Goal: Contribute content: Add original content to the website for others to see

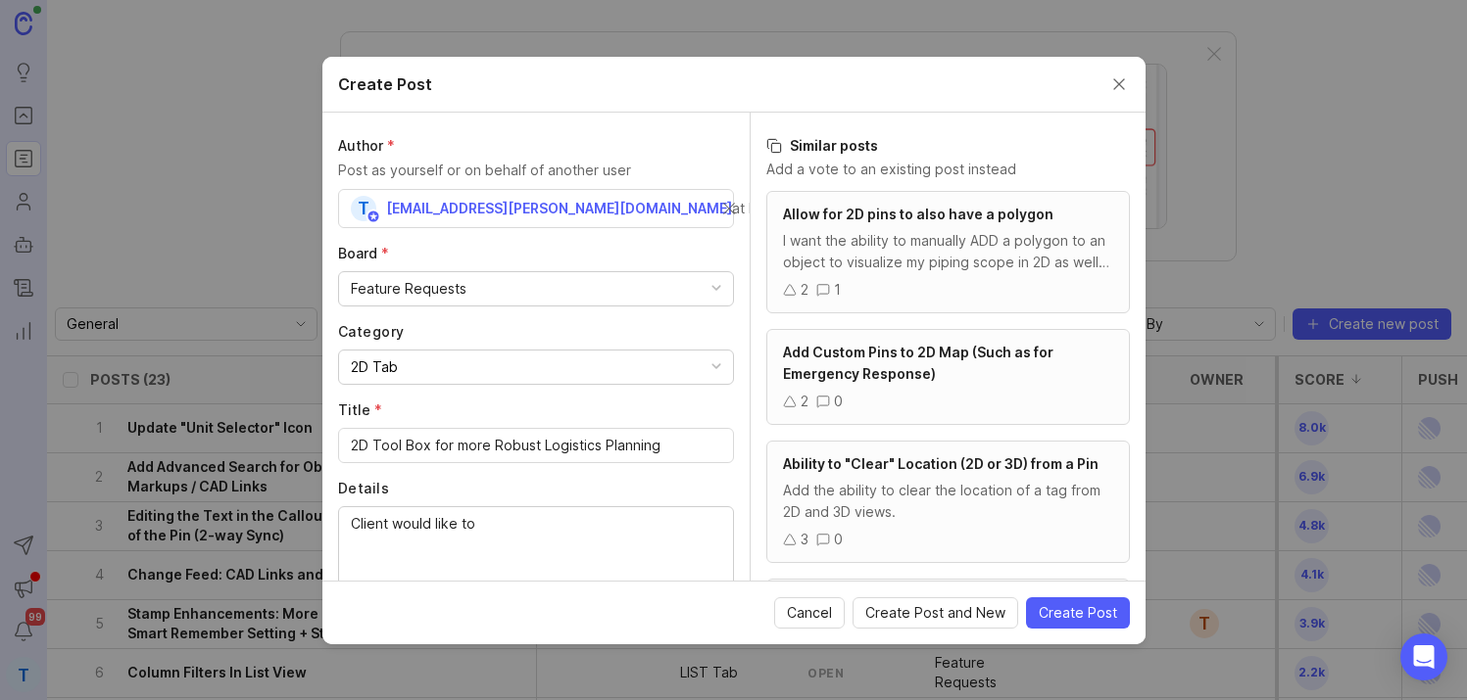
scroll to position [76, 0]
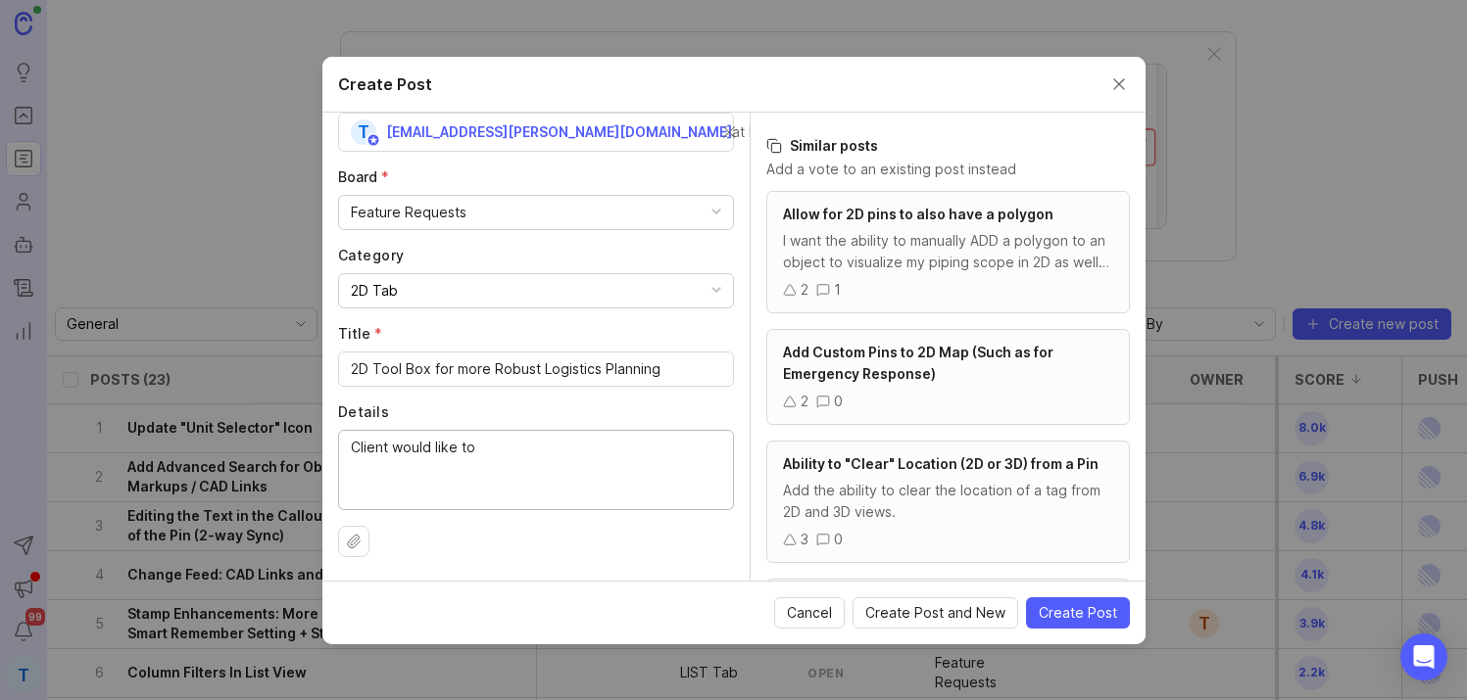
click at [1109, 77] on button "Close create post modal" at bounding box center [1119, 84] width 22 height 22
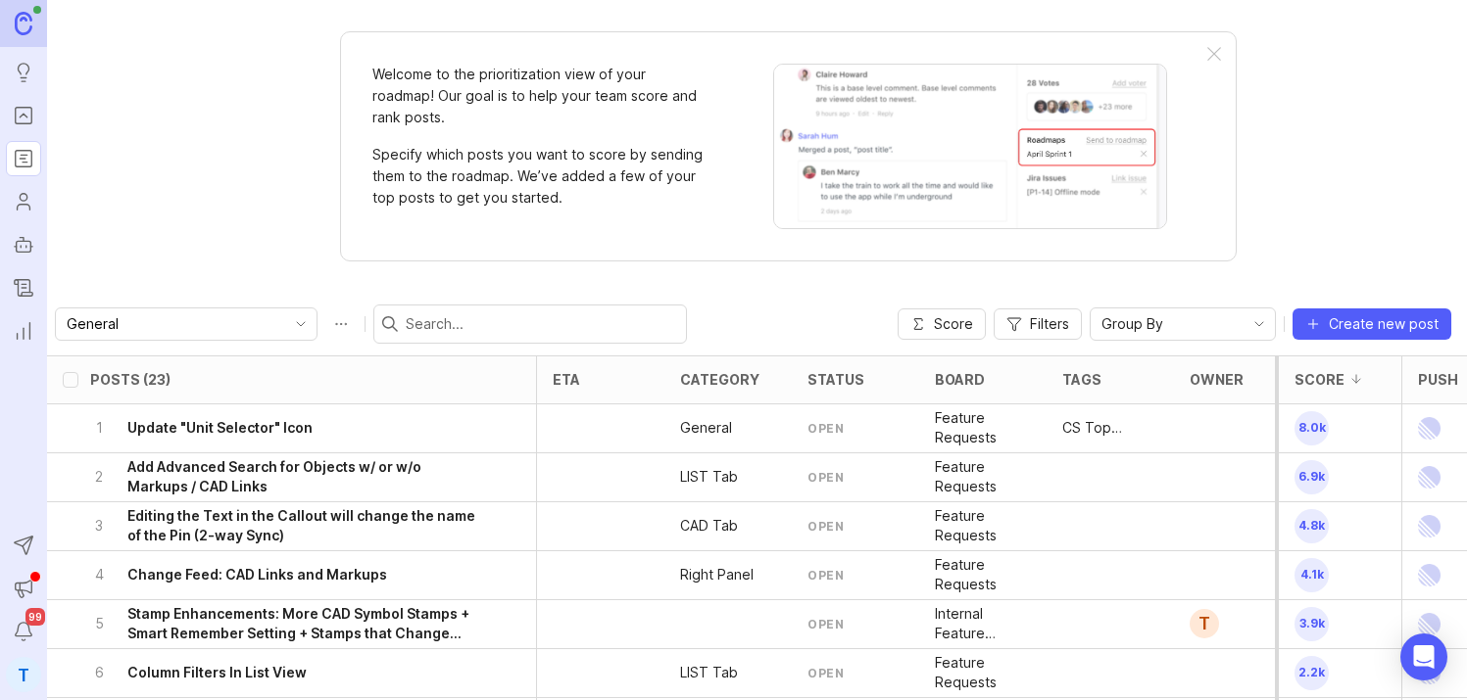
click at [265, 422] on h6 "Update "Unit Selector" Icon" at bounding box center [219, 428] width 185 height 20
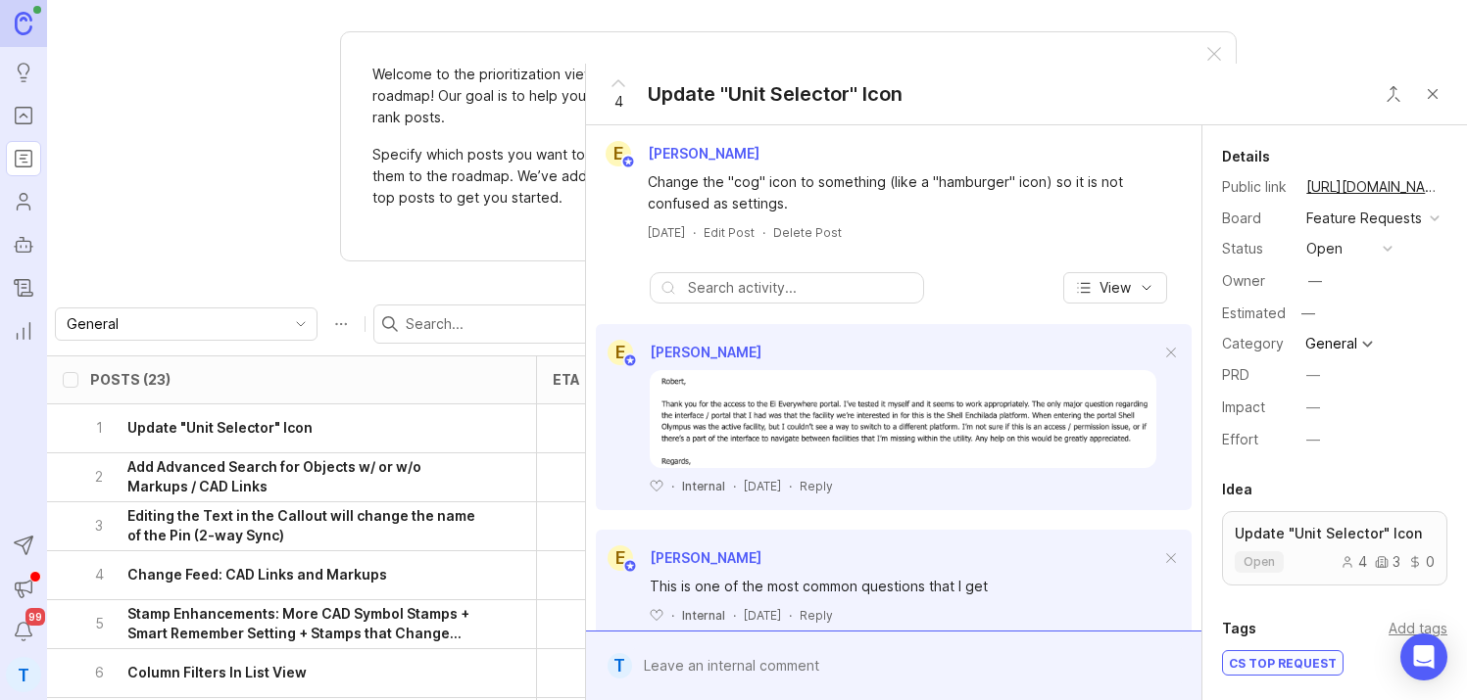
click at [303, 505] on div "3 Editing the Text in the Callout will change the name of the Pin (2-way Sync)" at bounding box center [285, 527] width 391 height 48
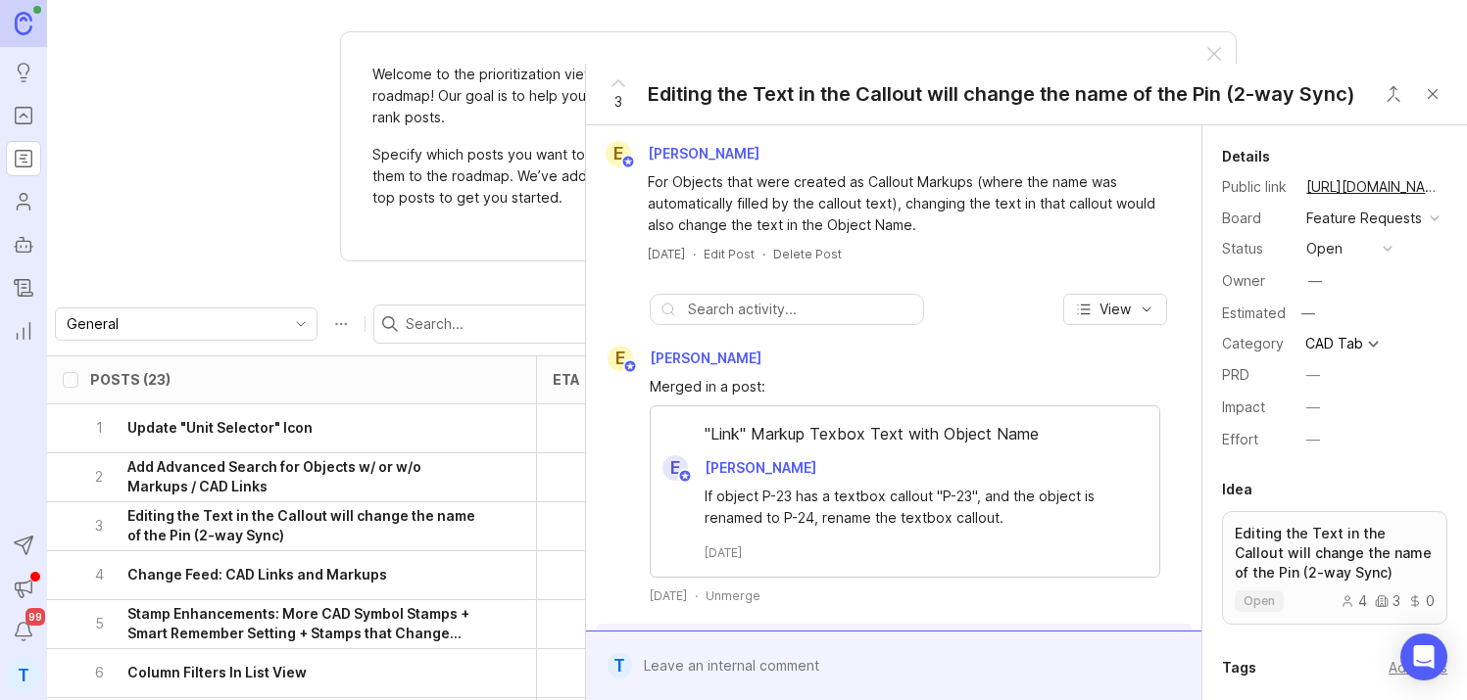
click at [1434, 95] on button "Close button" at bounding box center [1432, 93] width 39 height 39
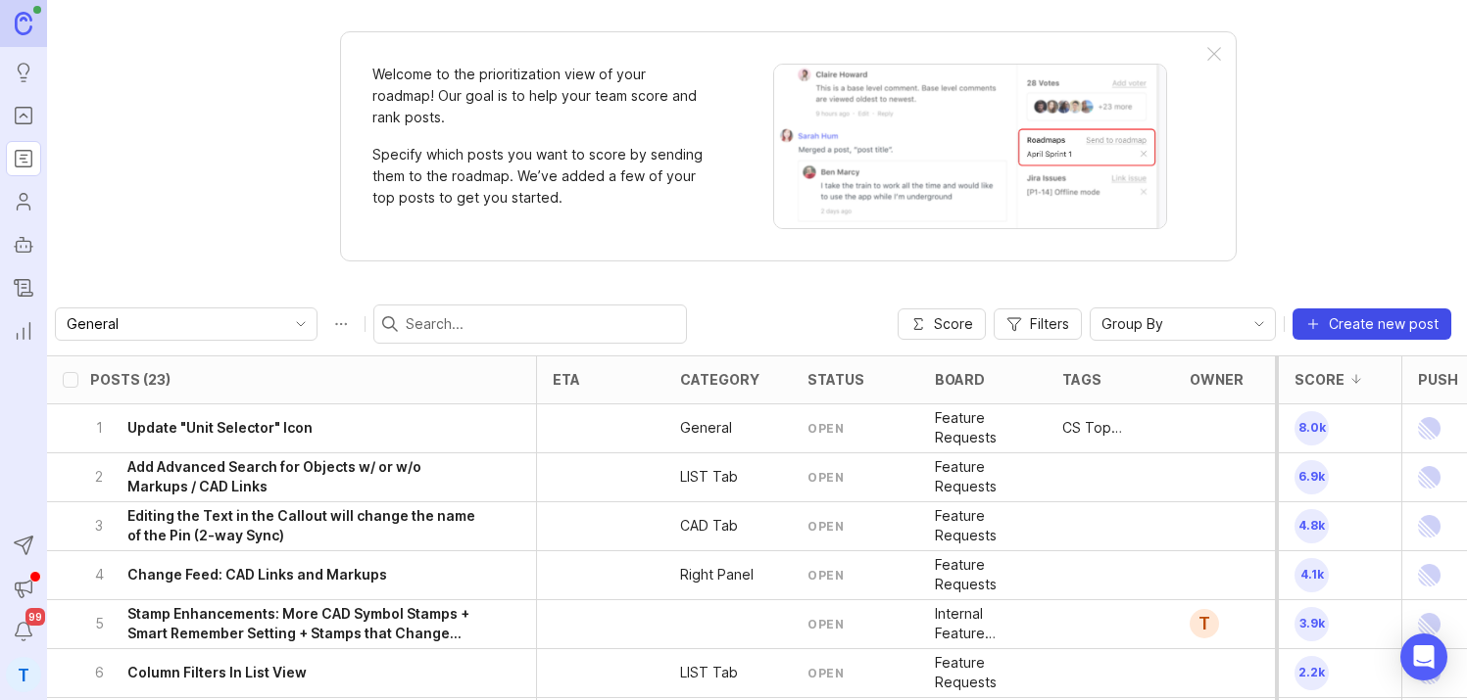
click at [1372, 329] on span "Create new post" at bounding box center [1383, 324] width 110 height 20
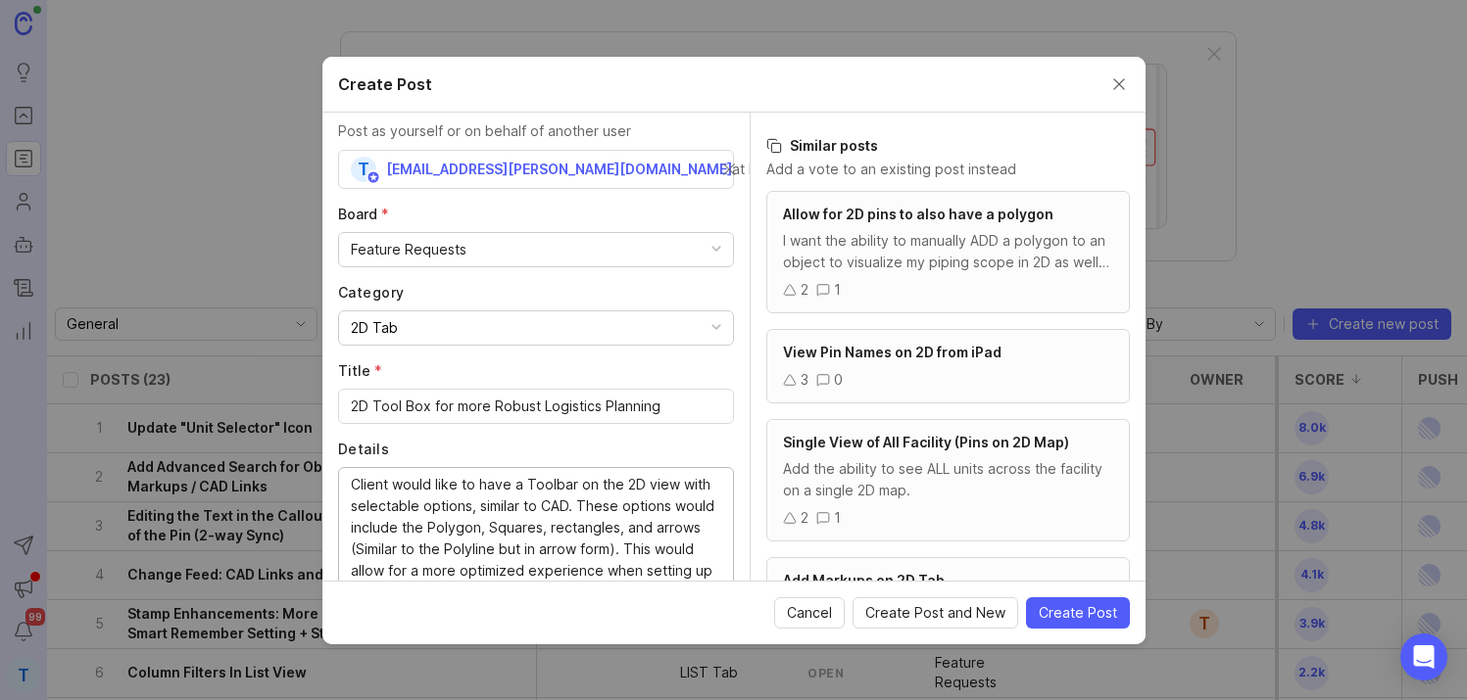
scroll to position [53, 0]
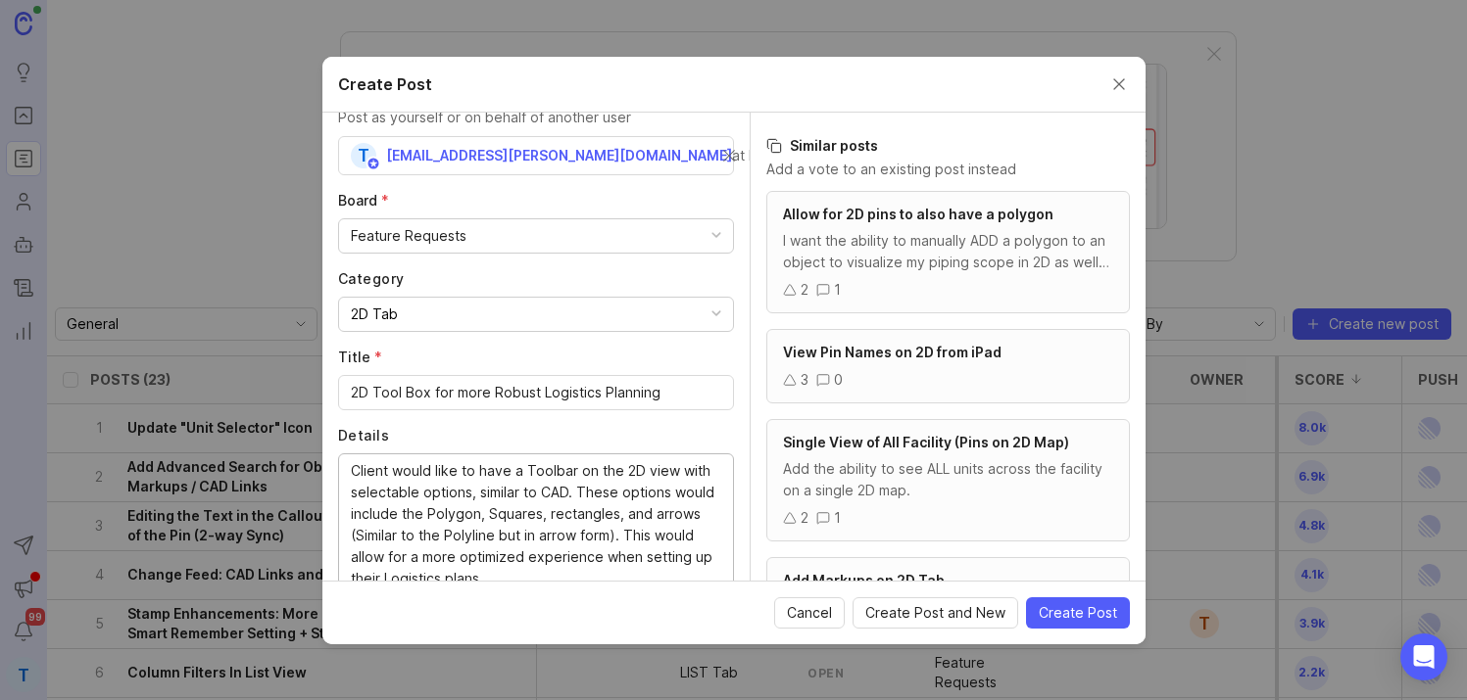
type textarea "Client would like to have a Toolbar on the 2D view with selectable options, sim…"
click at [507, 247] on div "Feature Requests" at bounding box center [536, 235] width 394 height 33
click at [539, 193] on label "Board *" at bounding box center [536, 201] width 396 height 20
click at [1055, 609] on span "Create Post" at bounding box center [1077, 613] width 78 height 20
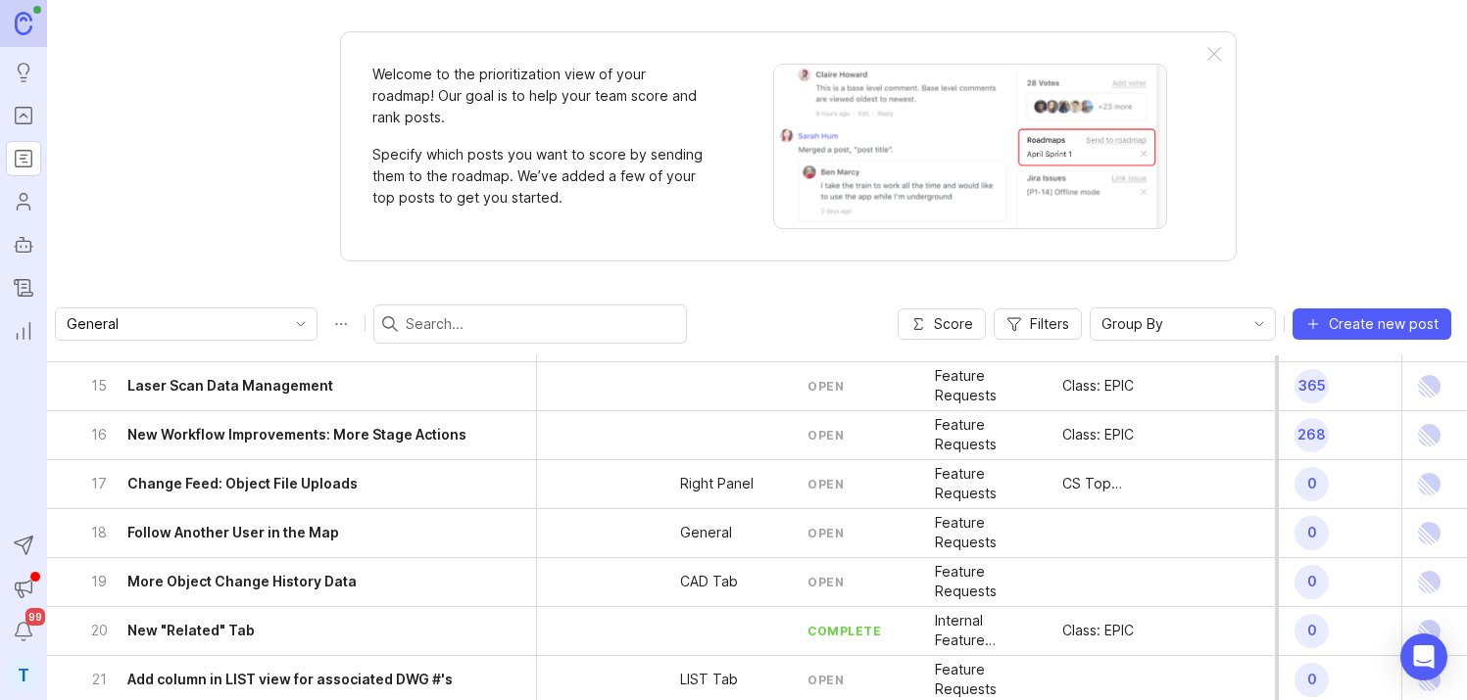
scroll to position [928, 0]
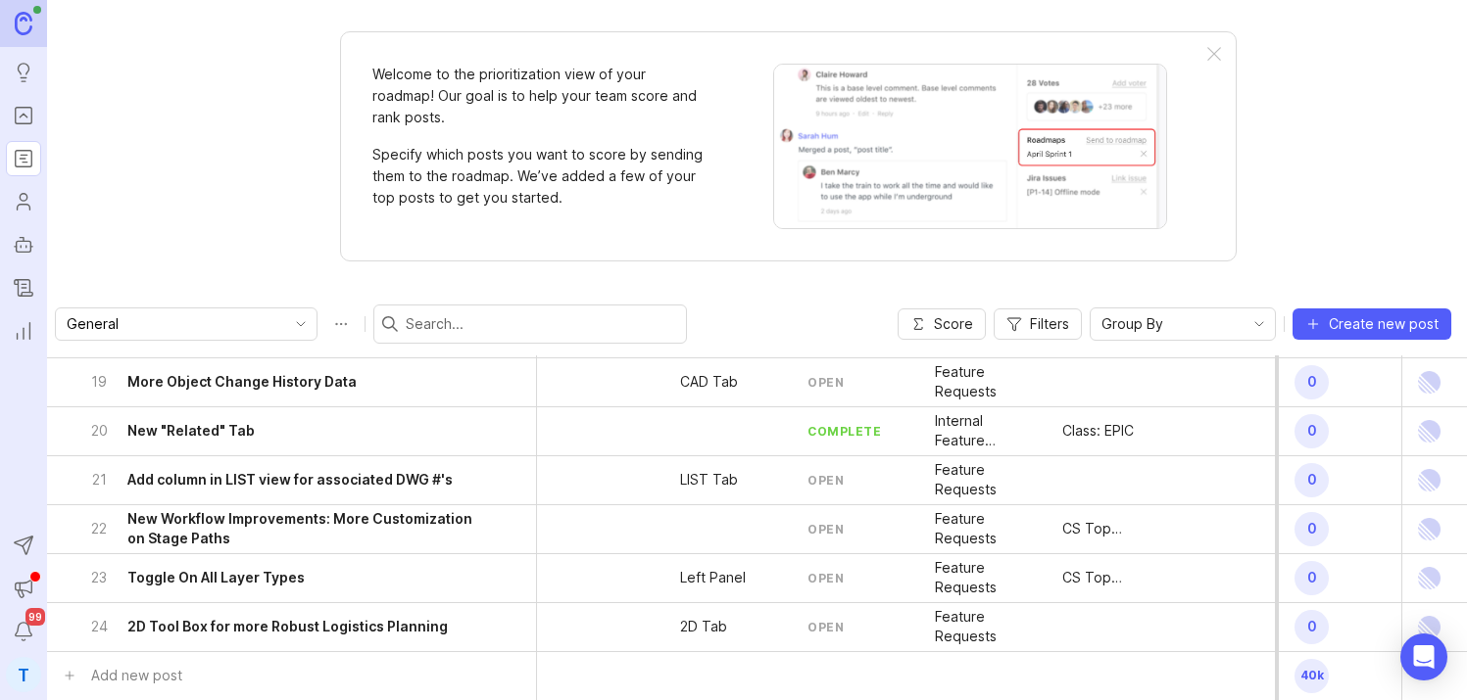
click at [327, 634] on h6 "2D Tool Box for more Robust Logistics Planning" at bounding box center [287, 627] width 320 height 20
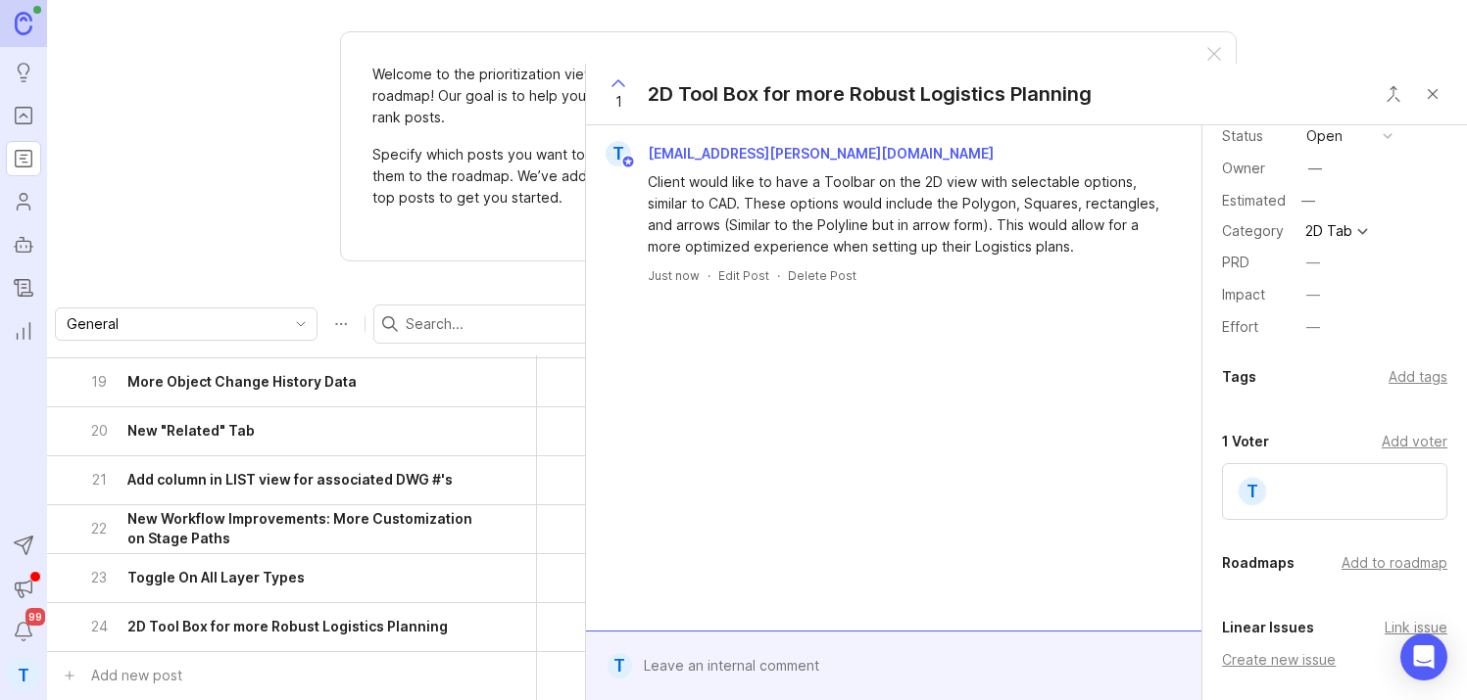
scroll to position [109, 0]
